Goal: Obtain resource: Obtain resource

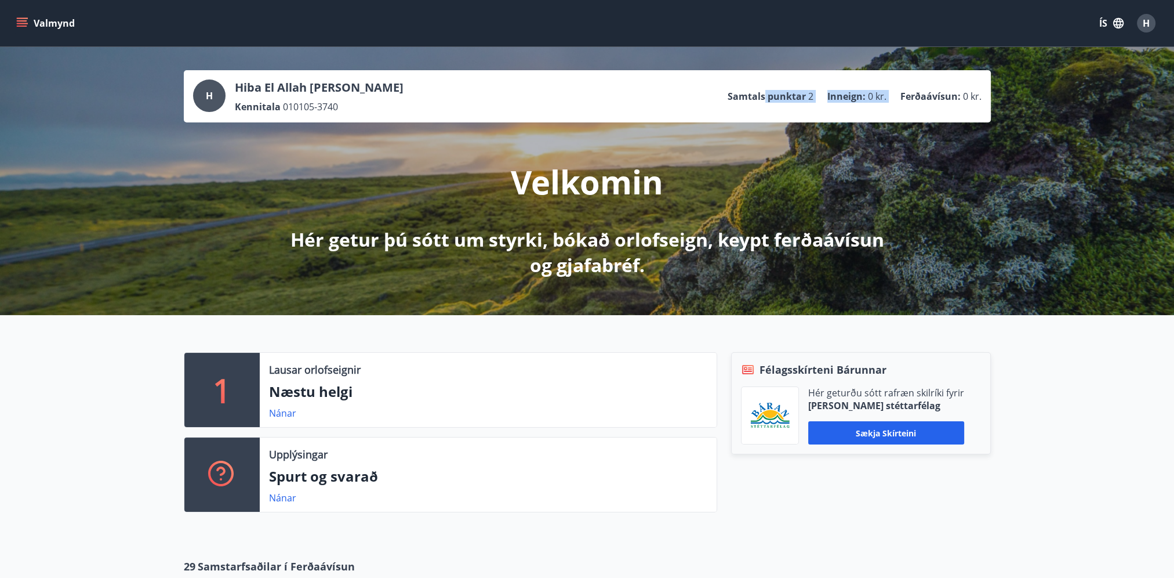
drag, startPoint x: 767, startPoint y: 96, endPoint x: 898, endPoint y: 96, distance: 131.0
click at [898, 96] on ul "Samtals punktar 2 Inneign : 0 kr. Ferðaávísun : 0 kr." at bounding box center [855, 96] width 254 height 22
click at [1068, 363] on div "1 Lausar orlofseignir Næstu helgi Nánar Upplýsingar Spurt og svarað Nánar Félag…" at bounding box center [587, 427] width 1174 height 225
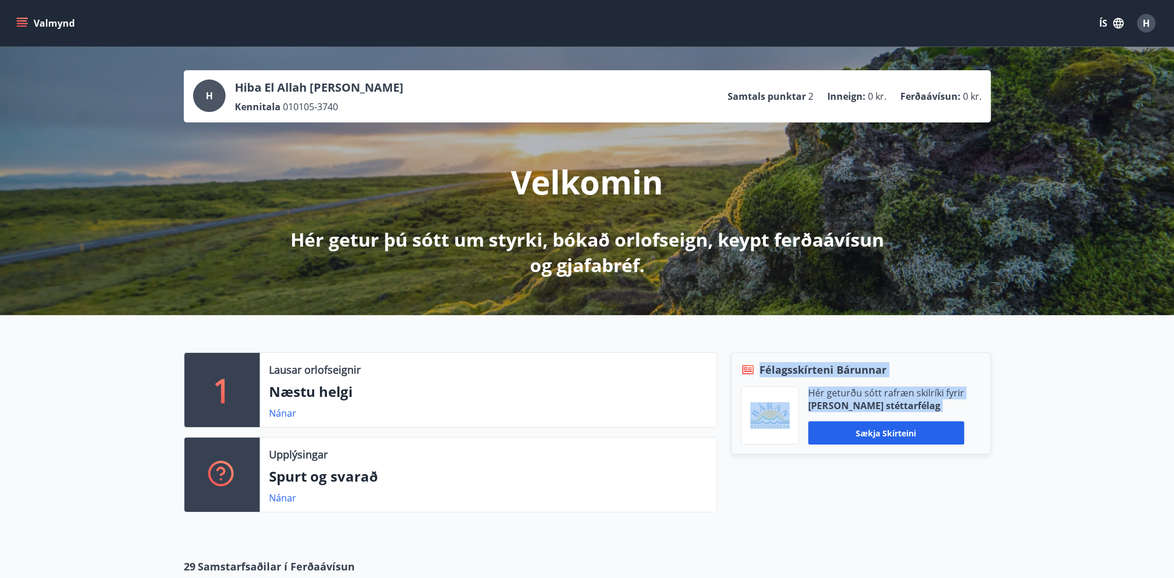
drag, startPoint x: 761, startPoint y: 365, endPoint x: 961, endPoint y: 434, distance: 212.0
click at [961, 434] on div "Félagsskírteni Bárunnar Hér geturðu sótt rafræn skilríki fyrir Báran stéttarfél…" at bounding box center [861, 403] width 260 height 102
click at [1125, 435] on div "1 Lausar orlofseignir Næstu helgi Nánar Upplýsingar Spurt og svarað Nánar Félag…" at bounding box center [587, 427] width 1174 height 225
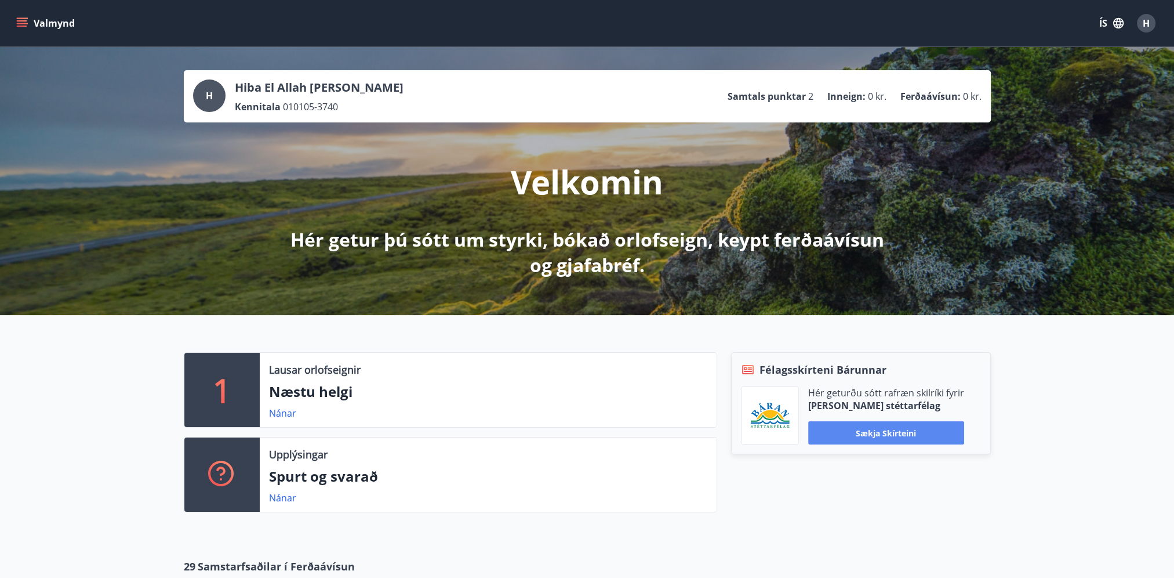
click at [869, 436] on button "Sækja skírteini" at bounding box center [886, 432] width 156 height 23
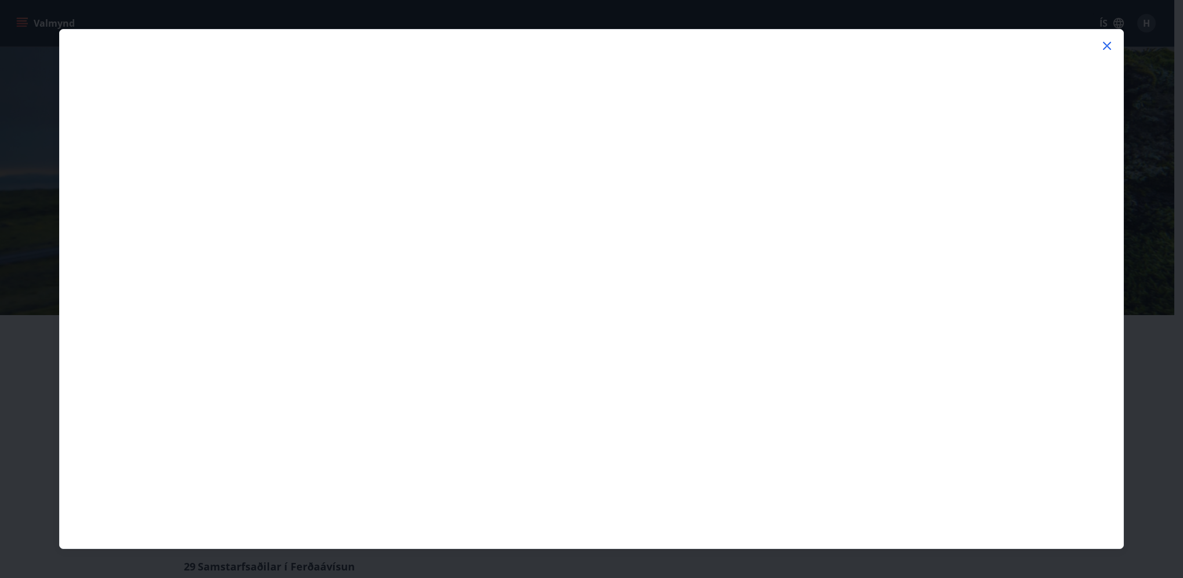
click at [1108, 46] on icon at bounding box center [1107, 46] width 8 height 8
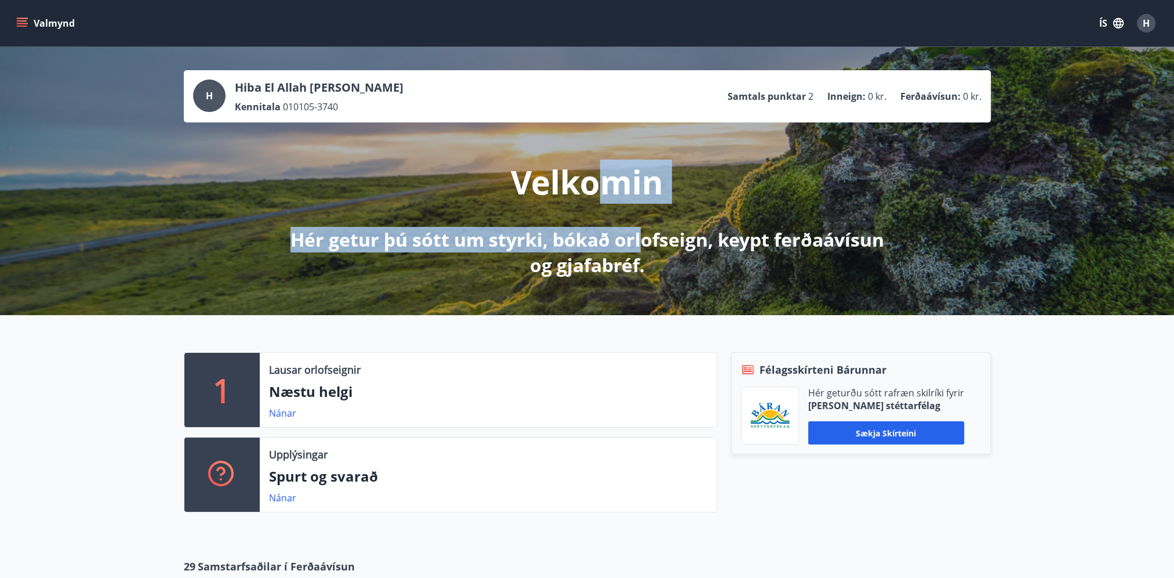
drag, startPoint x: 603, startPoint y: 176, endPoint x: 644, endPoint y: 245, distance: 80.4
click at [644, 245] on div "Velkomin Hér getur þú sótt um styrki, bókað orlofseign, keypt ferðaávísun og gj…" at bounding box center [587, 199] width 649 height 155
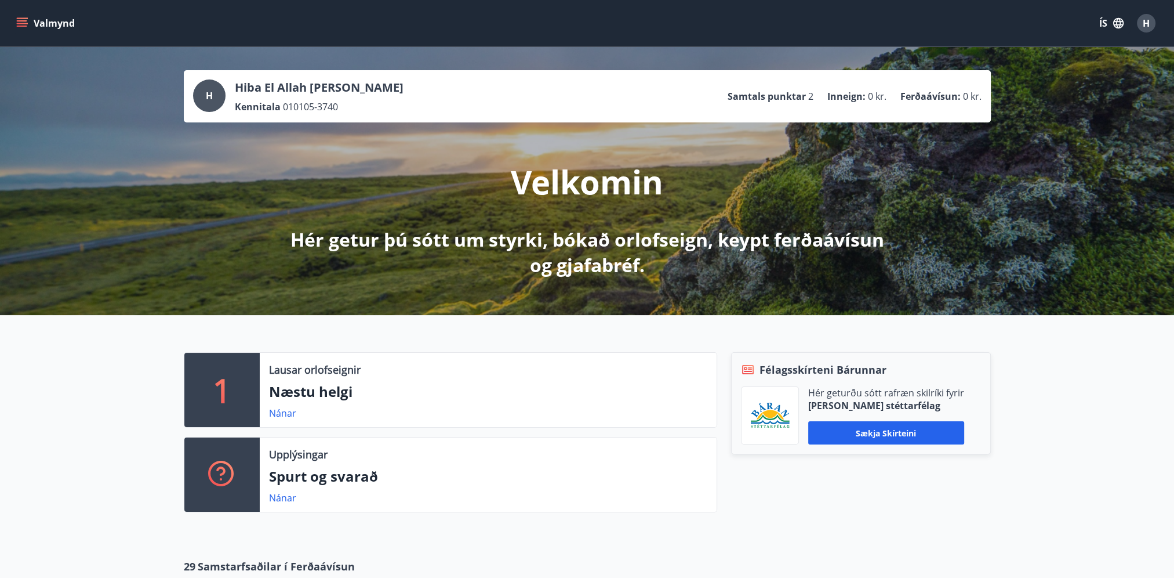
drag, startPoint x: 644, startPoint y: 245, endPoint x: 727, endPoint y: 245, distance: 82.3
click at [715, 253] on p "Hér getur þú sótt um styrki, bókað orlofseign, keypt ferðaávísun og gjafabréf." at bounding box center [587, 252] width 612 height 51
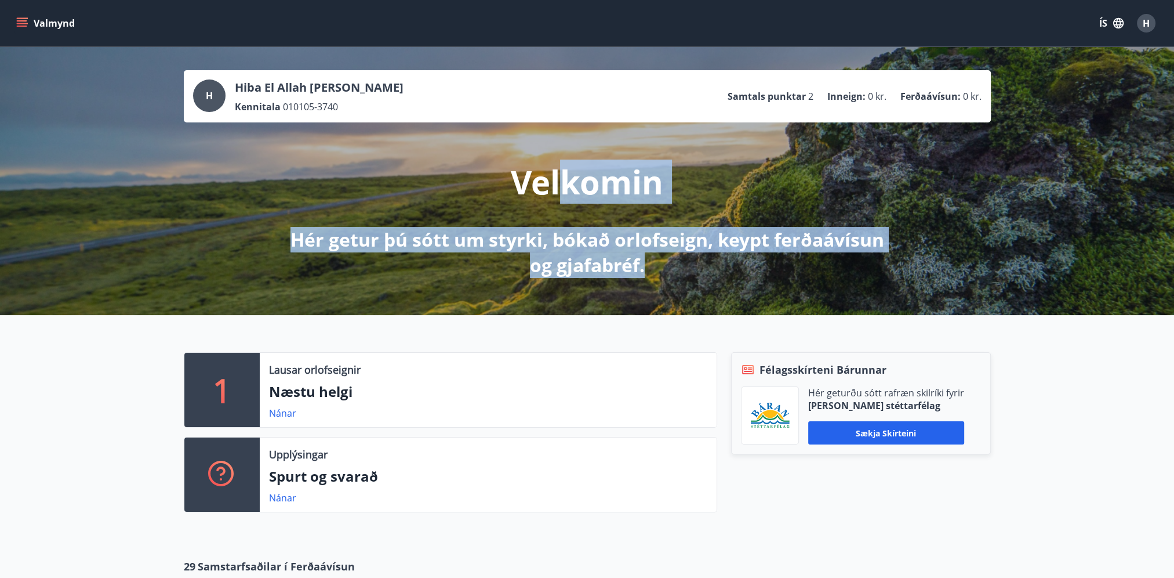
drag, startPoint x: 633, startPoint y: 255, endPoint x: 555, endPoint y: 137, distance: 140.7
click at [555, 137] on div "Velkomin Hér getur þú sótt um styrki, bókað orlofseign, keypt ferðaávísun og gj…" at bounding box center [587, 199] width 649 height 155
drag, startPoint x: 555, startPoint y: 137, endPoint x: 572, endPoint y: 199, distance: 64.7
click at [572, 199] on p "Velkomin" at bounding box center [587, 181] width 152 height 44
drag, startPoint x: 517, startPoint y: 172, endPoint x: 662, endPoint y: 265, distance: 172.9
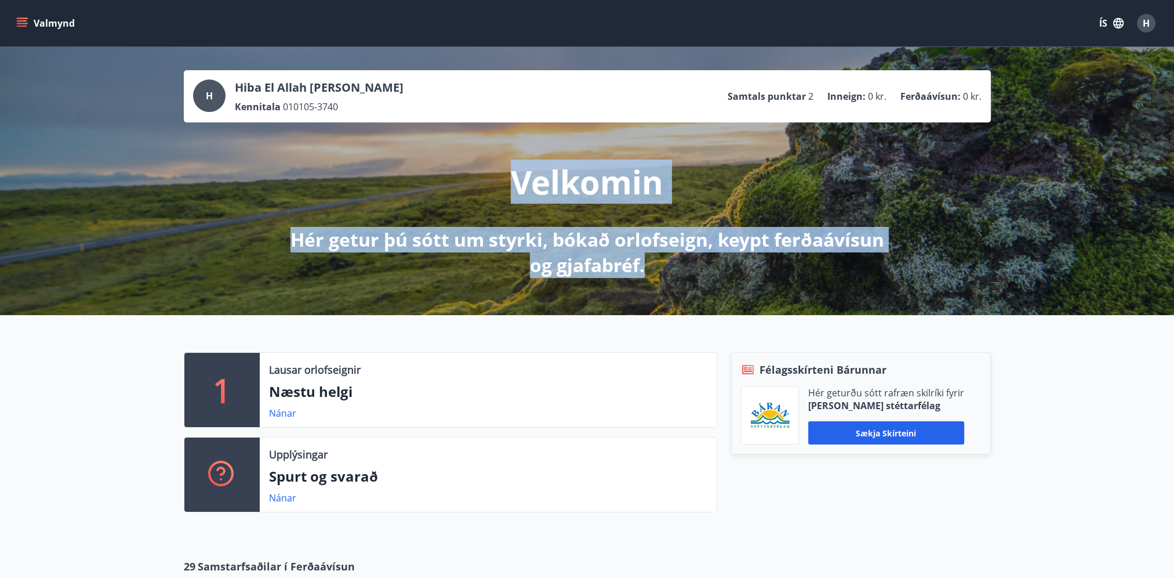
click at [662, 265] on div "Velkomin Hér getur þú sótt um styrki, bókað orlofseign, keypt ferðaávísun og gj…" at bounding box center [587, 199] width 649 height 155
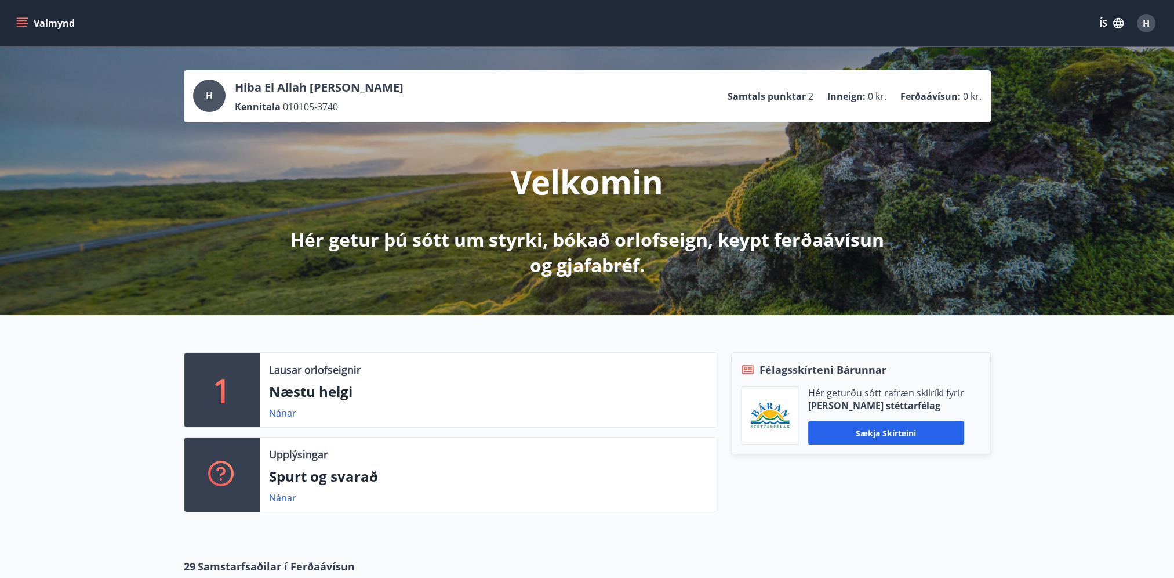
click at [911, 353] on div "Félagsskírteni Bárunnar Hér geturðu sótt rafræn skilríki fyrir Báran stéttarfél…" at bounding box center [861, 403] width 260 height 102
drag, startPoint x: 237, startPoint y: 86, endPoint x: 348, endPoint y: 85, distance: 110.8
click at [348, 85] on p "Hiba El Allah Moussa Al Hamoud" at bounding box center [319, 87] width 169 height 16
drag, startPoint x: 348, startPoint y: 85, endPoint x: 358, endPoint y: 103, distance: 21.3
click at [358, 103] on div "Kennitala 010105-3740" at bounding box center [319, 106] width 169 height 13
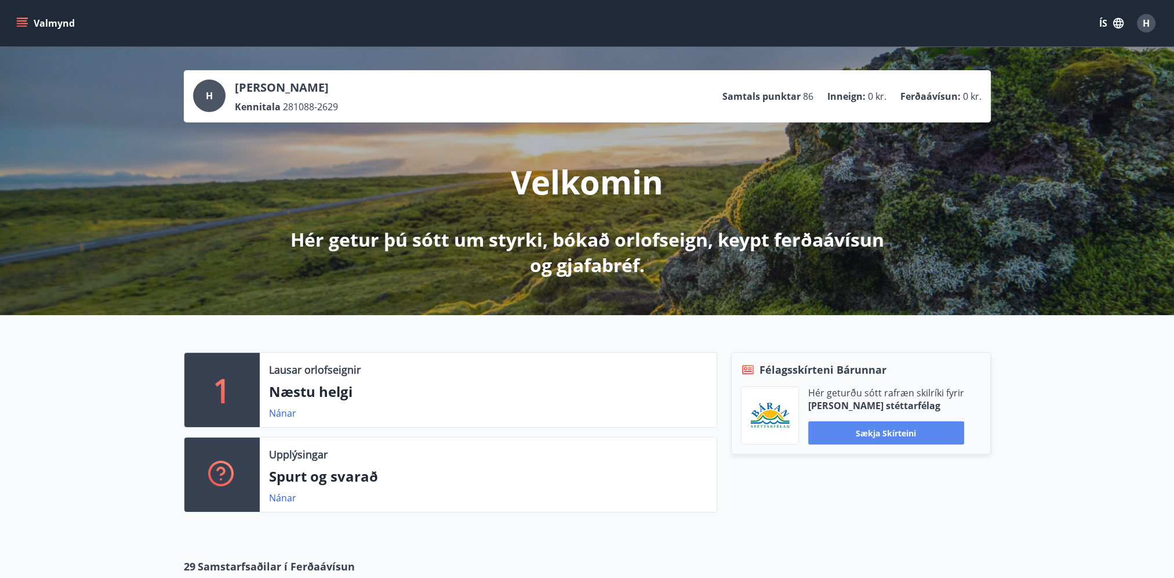
click at [874, 438] on button "Sækja skírteini" at bounding box center [886, 432] width 156 height 23
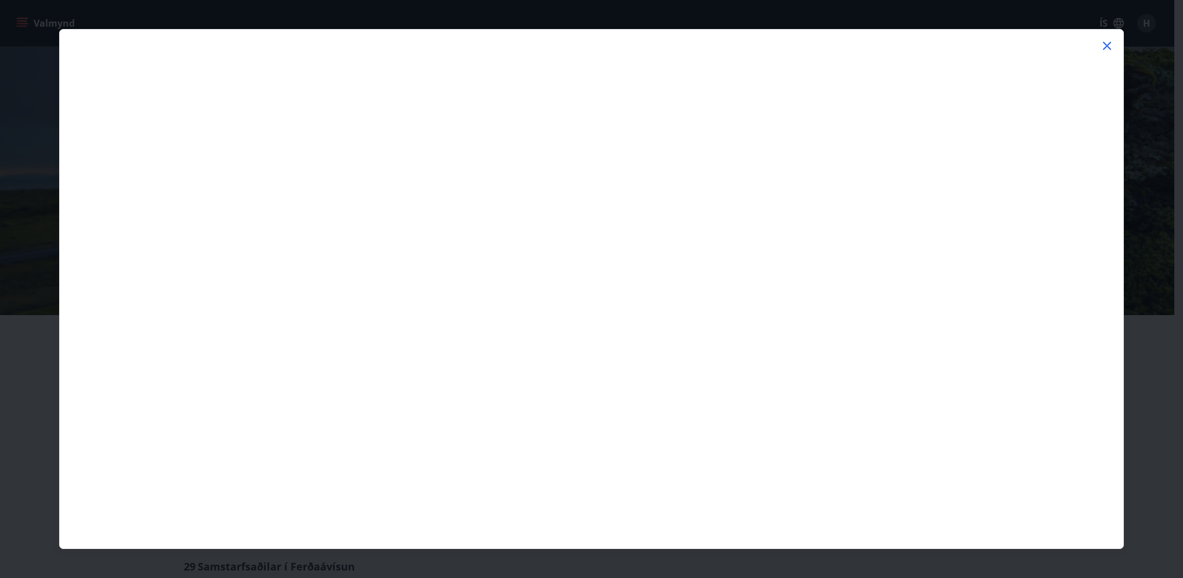
click at [1106, 46] on icon at bounding box center [1107, 46] width 2 height 2
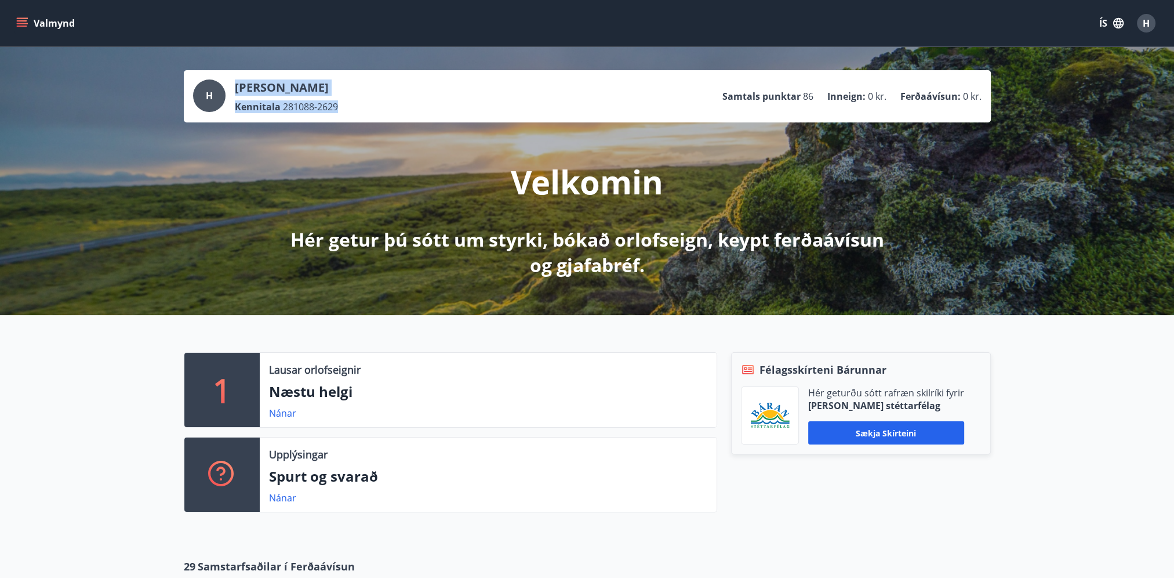
drag, startPoint x: 237, startPoint y: 86, endPoint x: 366, endPoint y: 102, distance: 129.7
click at [366, 102] on div "H Helgi Már Björnsson Kennitala 281088-2629 Samtals punktar 86 Inneign : 0 kr. …" at bounding box center [587, 96] width 789 height 34
drag, startPoint x: 366, startPoint y: 102, endPoint x: 369, endPoint y: 116, distance: 14.3
click at [369, 116] on div "H Helgi Már Björnsson Kennitala 281088-2629 Samtals punktar 86 Inneign : 0 kr. …" at bounding box center [587, 96] width 807 height 52
click at [358, 117] on div "H Helgi Már Björnsson Kennitala 281088-2629 Samtals punktar 86 Inneign : 0 kr. …" at bounding box center [587, 96] width 807 height 52
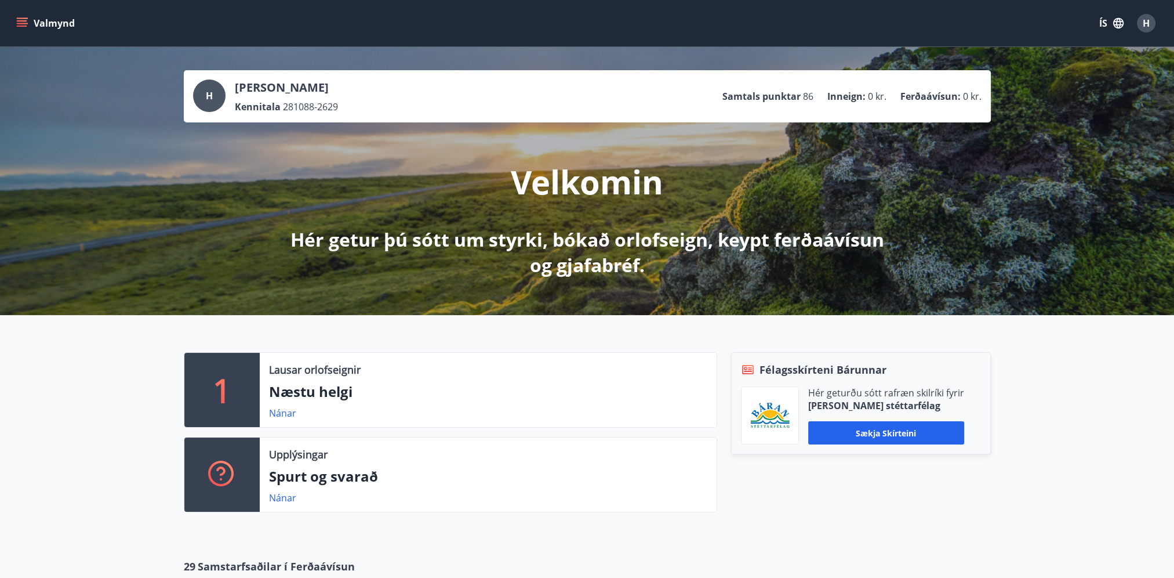
click at [299, 104] on span "281088-2629" at bounding box center [310, 106] width 55 height 13
click at [772, 478] on div "Félagsskírteni Bárunnar Hér geturðu sótt rafræn skilríki fyrir Báran stéttarfél…" at bounding box center [854, 436] width 274 height 169
click at [872, 433] on button "Sækja skírteini" at bounding box center [886, 432] width 156 height 23
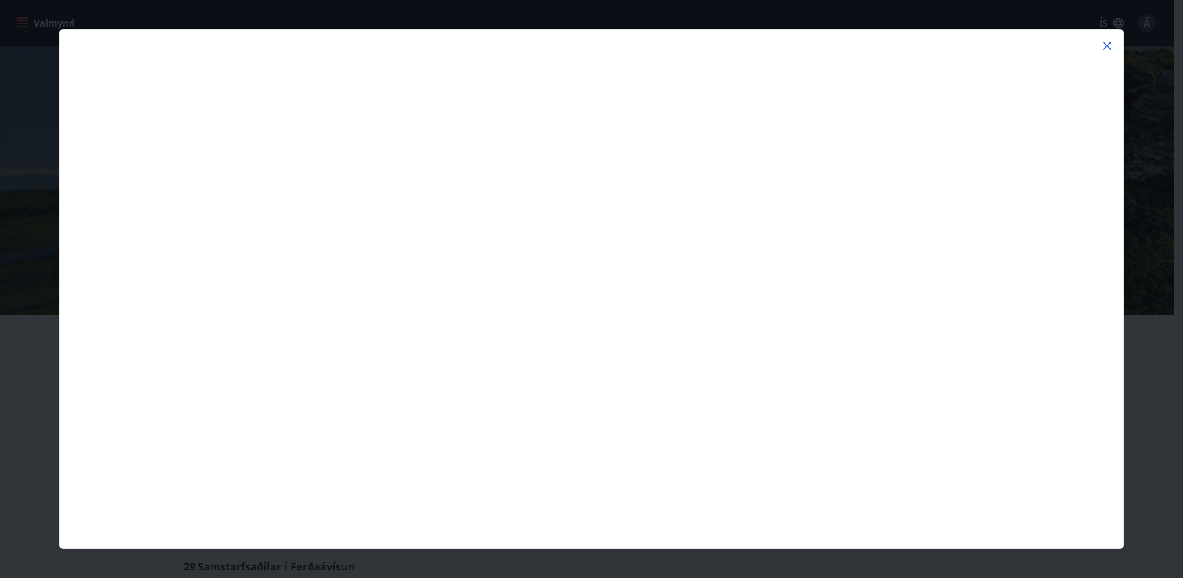
click at [1102, 49] on icon at bounding box center [1107, 46] width 14 height 14
